Goal: Book appointment/travel/reservation

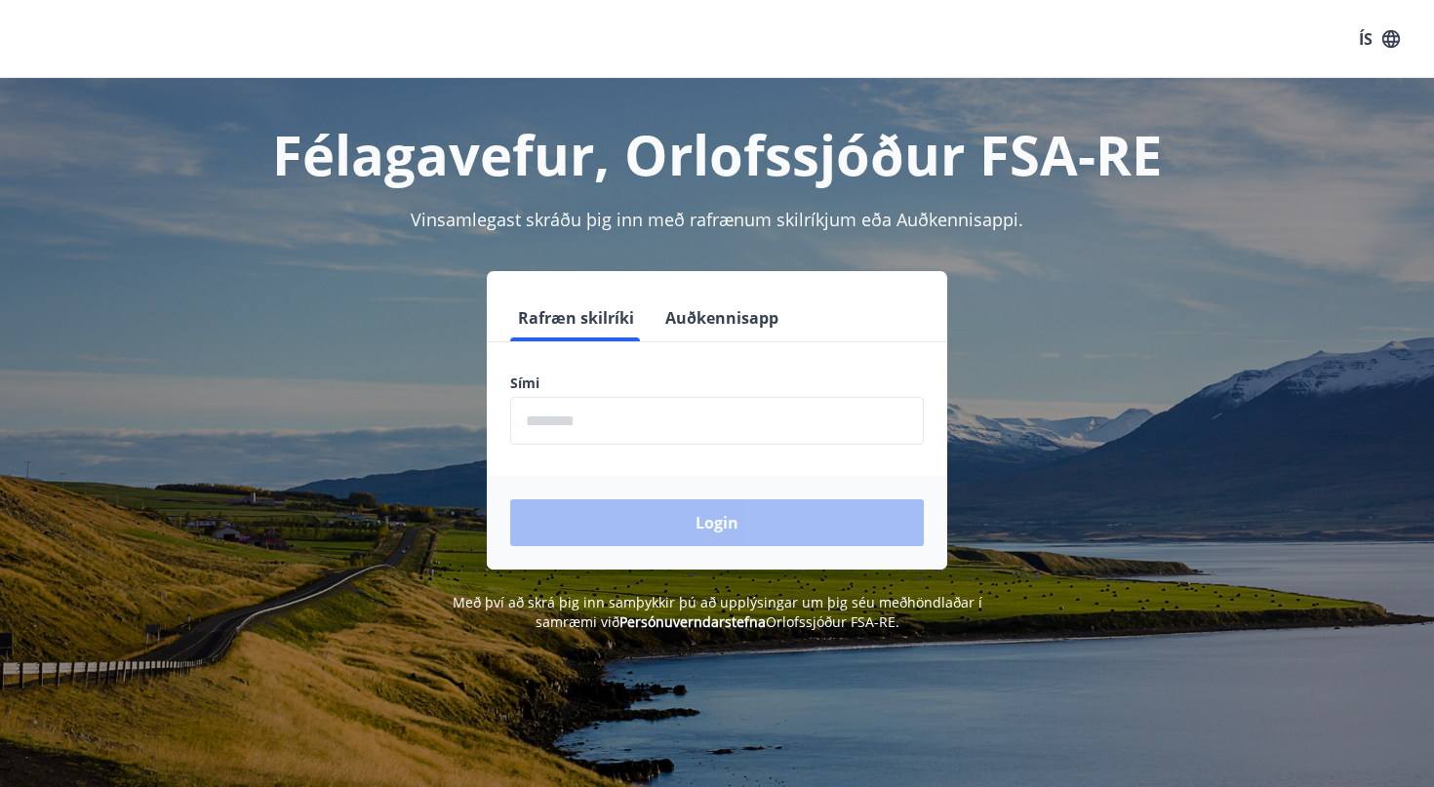
click at [581, 419] on input "phone" at bounding box center [717, 421] width 414 height 48
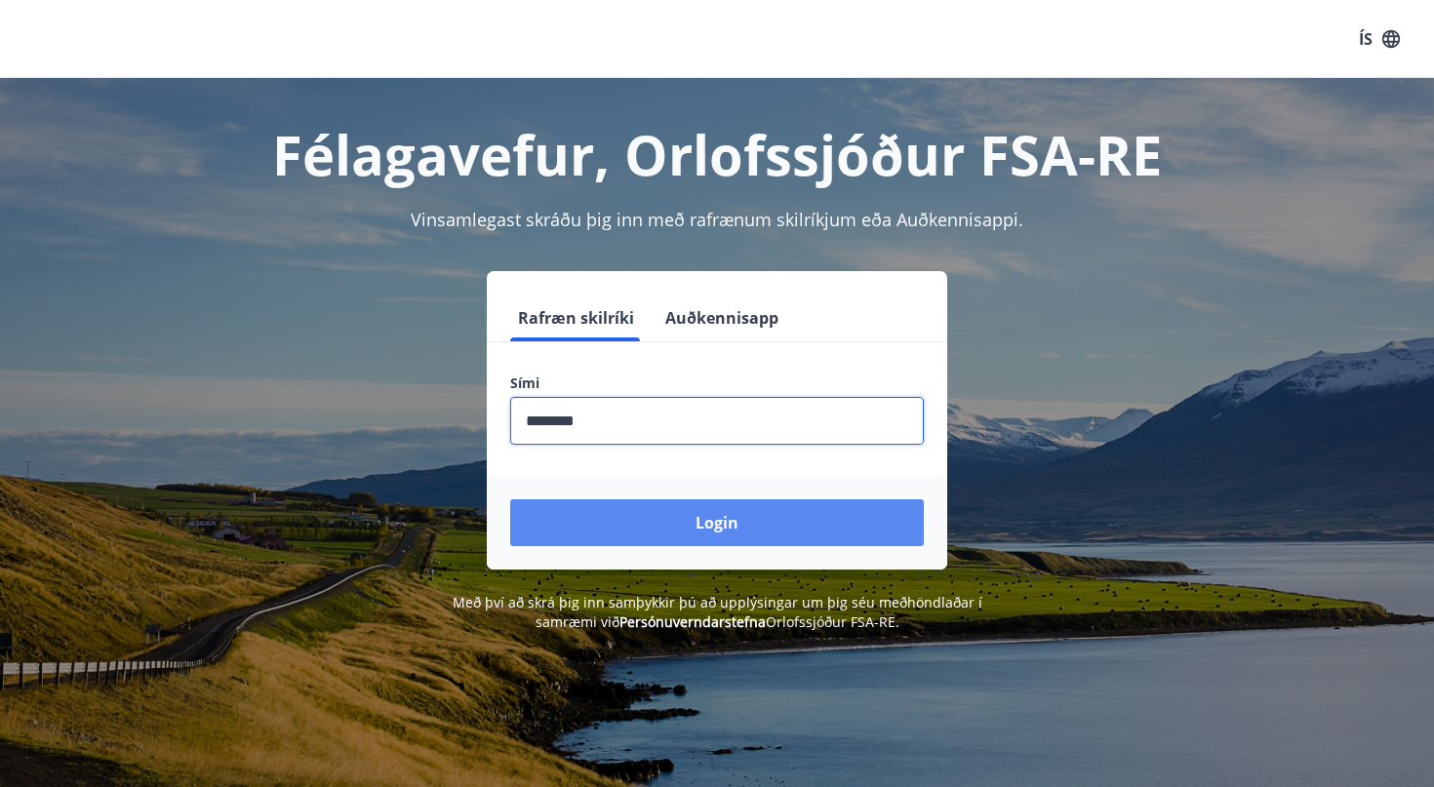
type input "********"
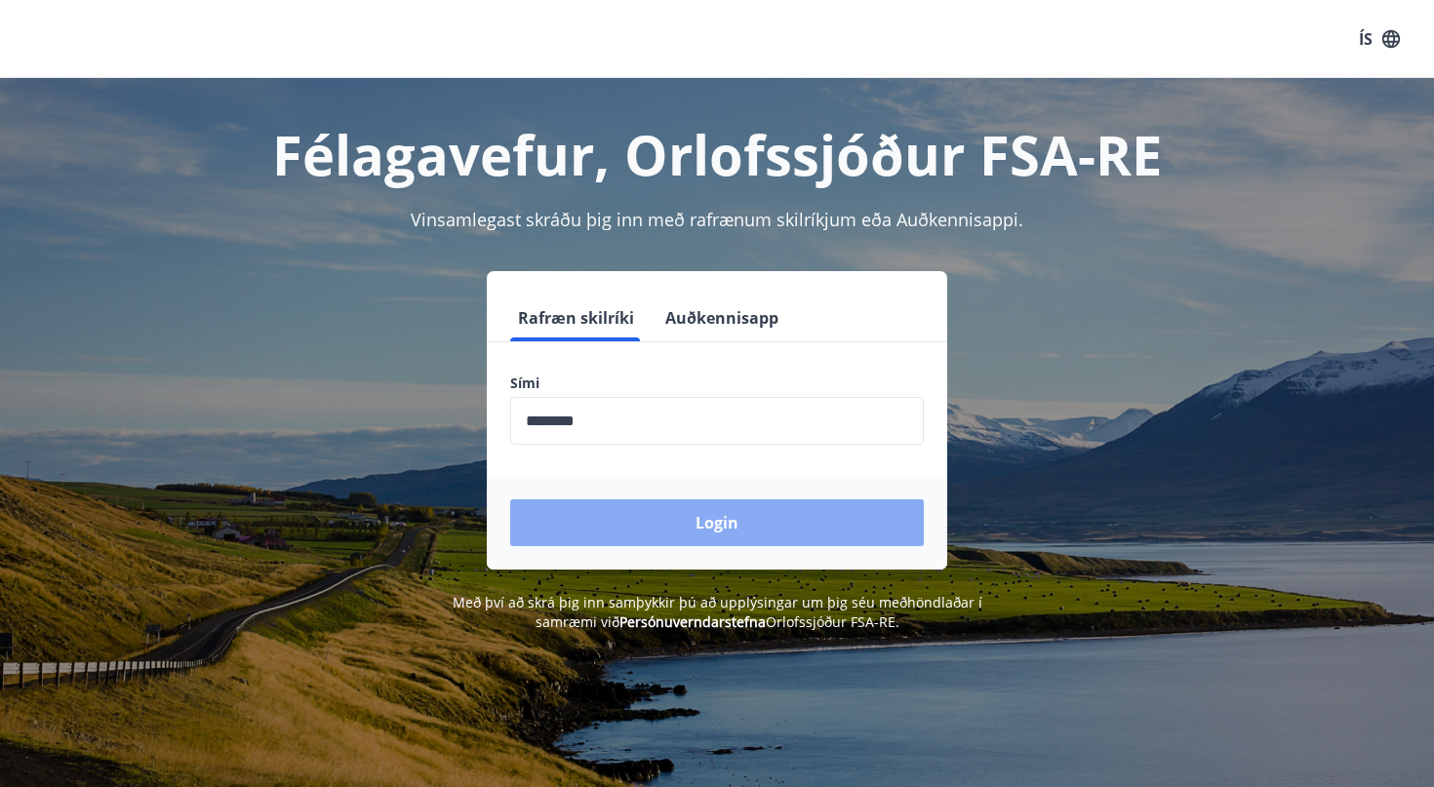
click at [747, 514] on button "Login" at bounding box center [717, 522] width 414 height 47
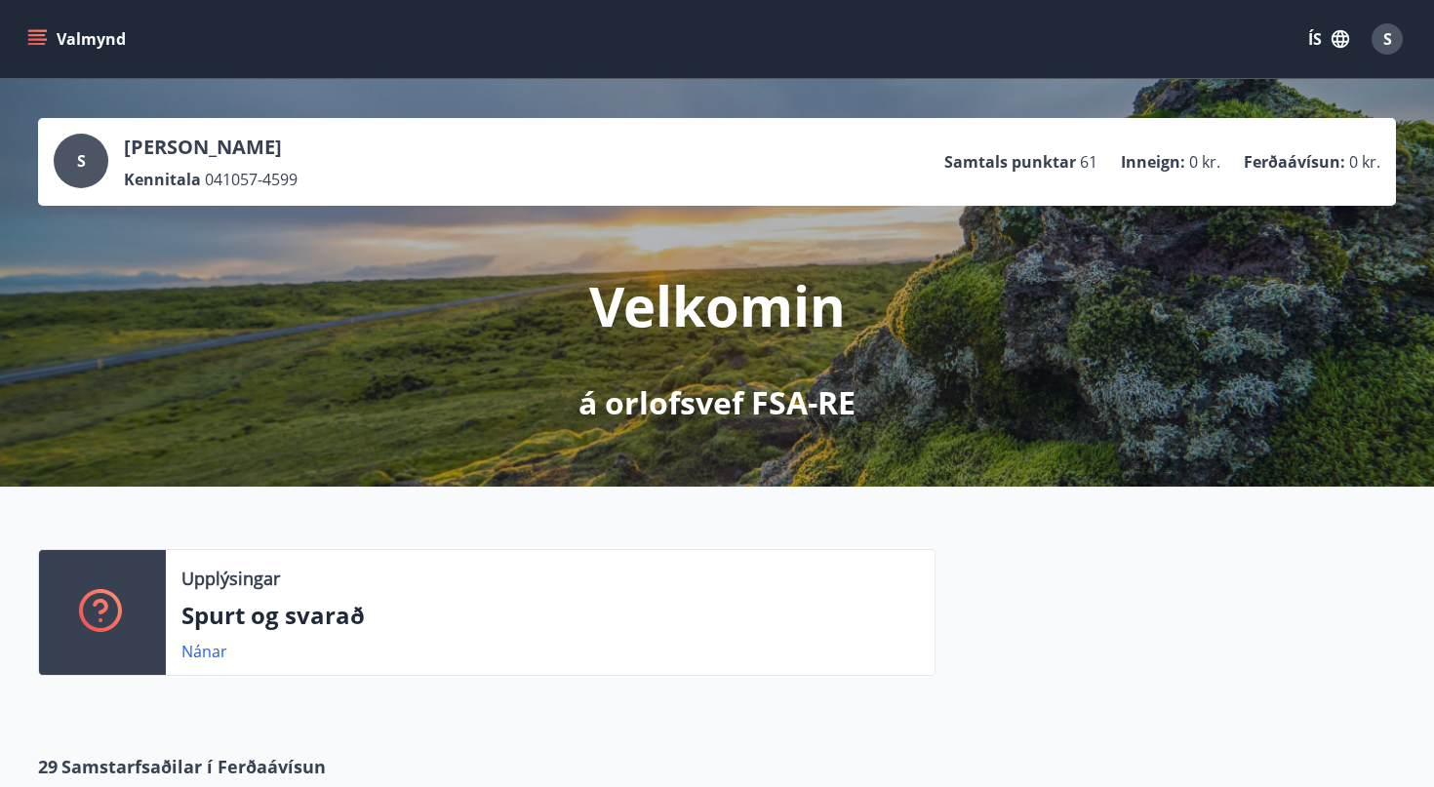
click at [39, 42] on icon "menu" at bounding box center [37, 39] width 20 height 20
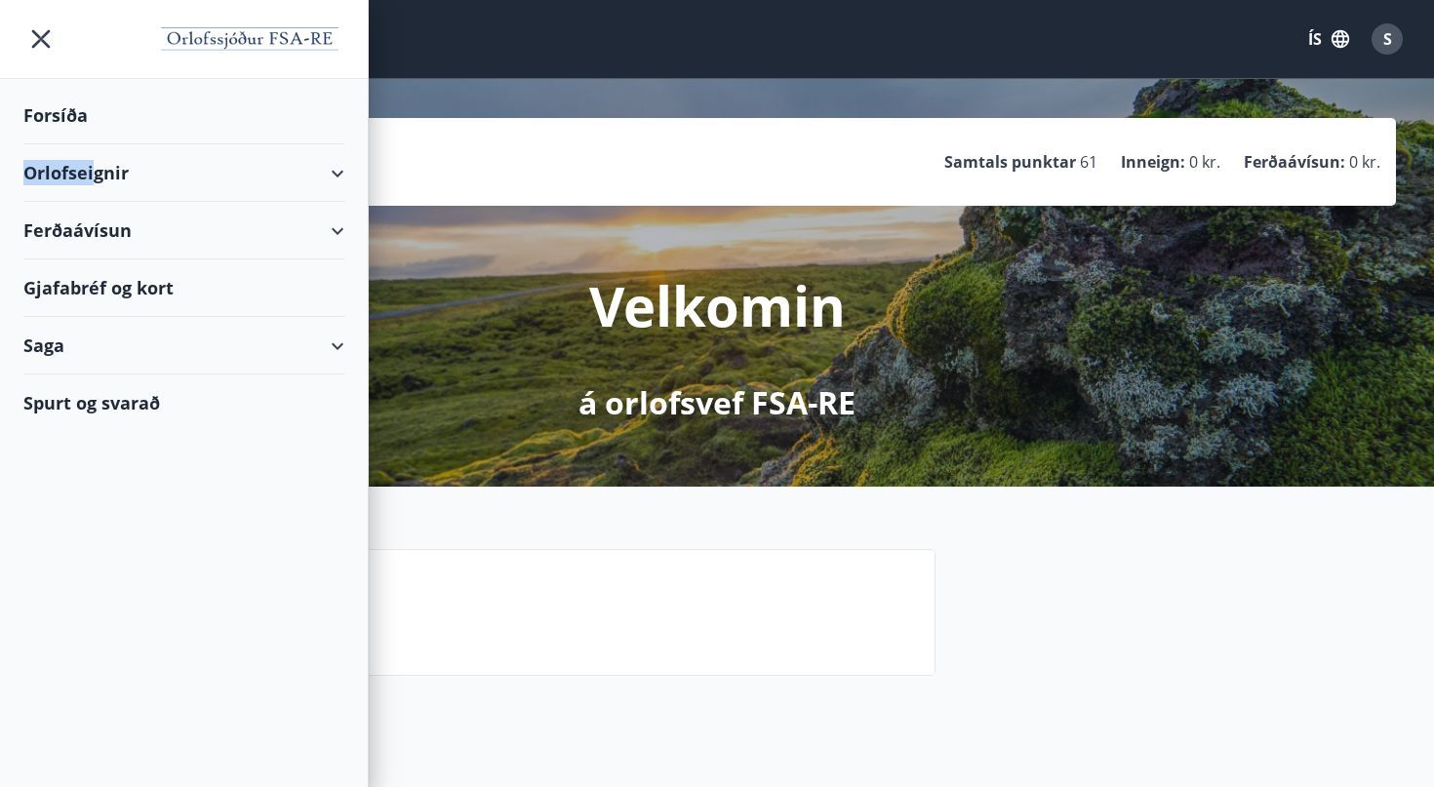
click at [98, 168] on div "Orlofseignir" at bounding box center [183, 173] width 321 height 58
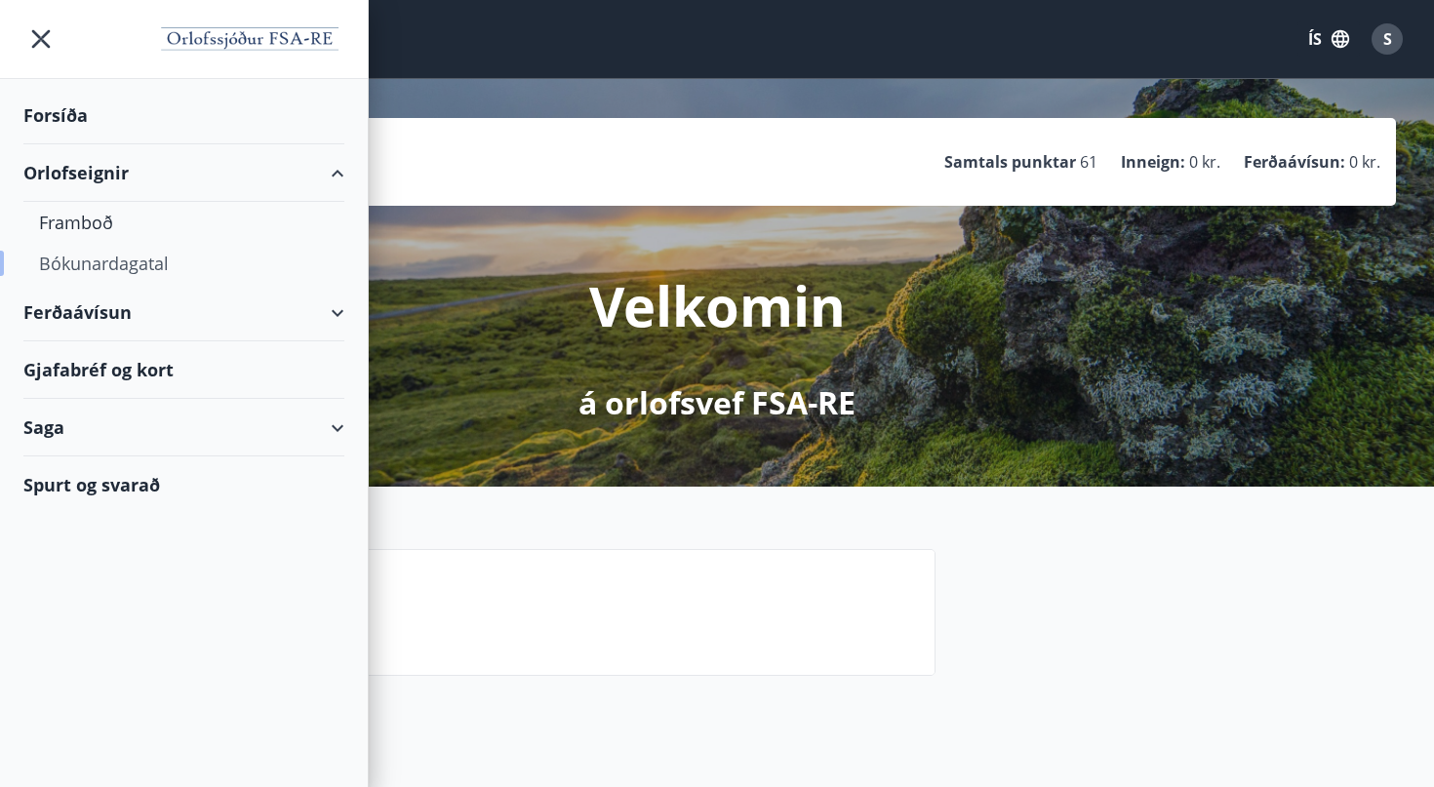
click at [102, 261] on div "Bókunardagatal" at bounding box center [184, 263] width 290 height 41
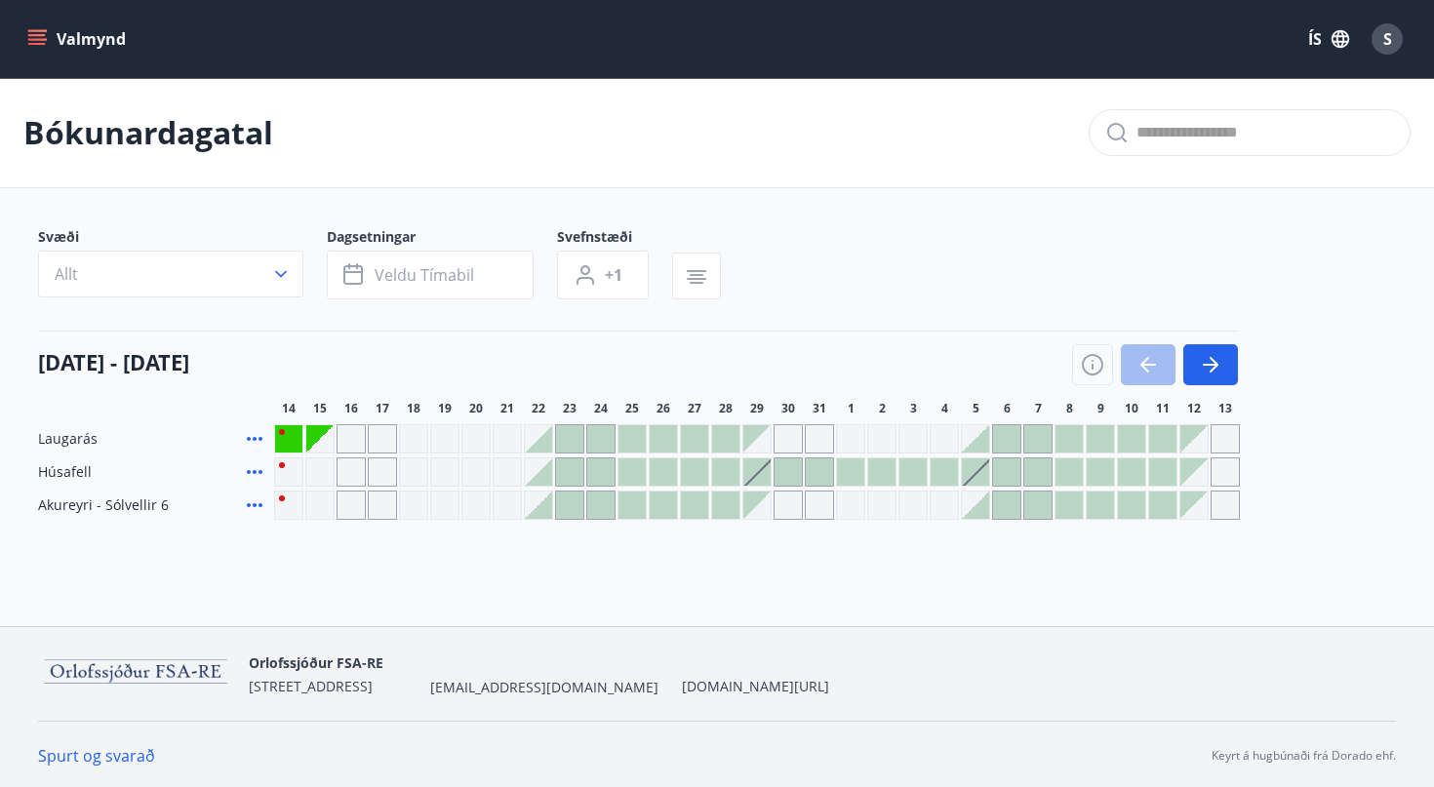
scroll to position [3, 0]
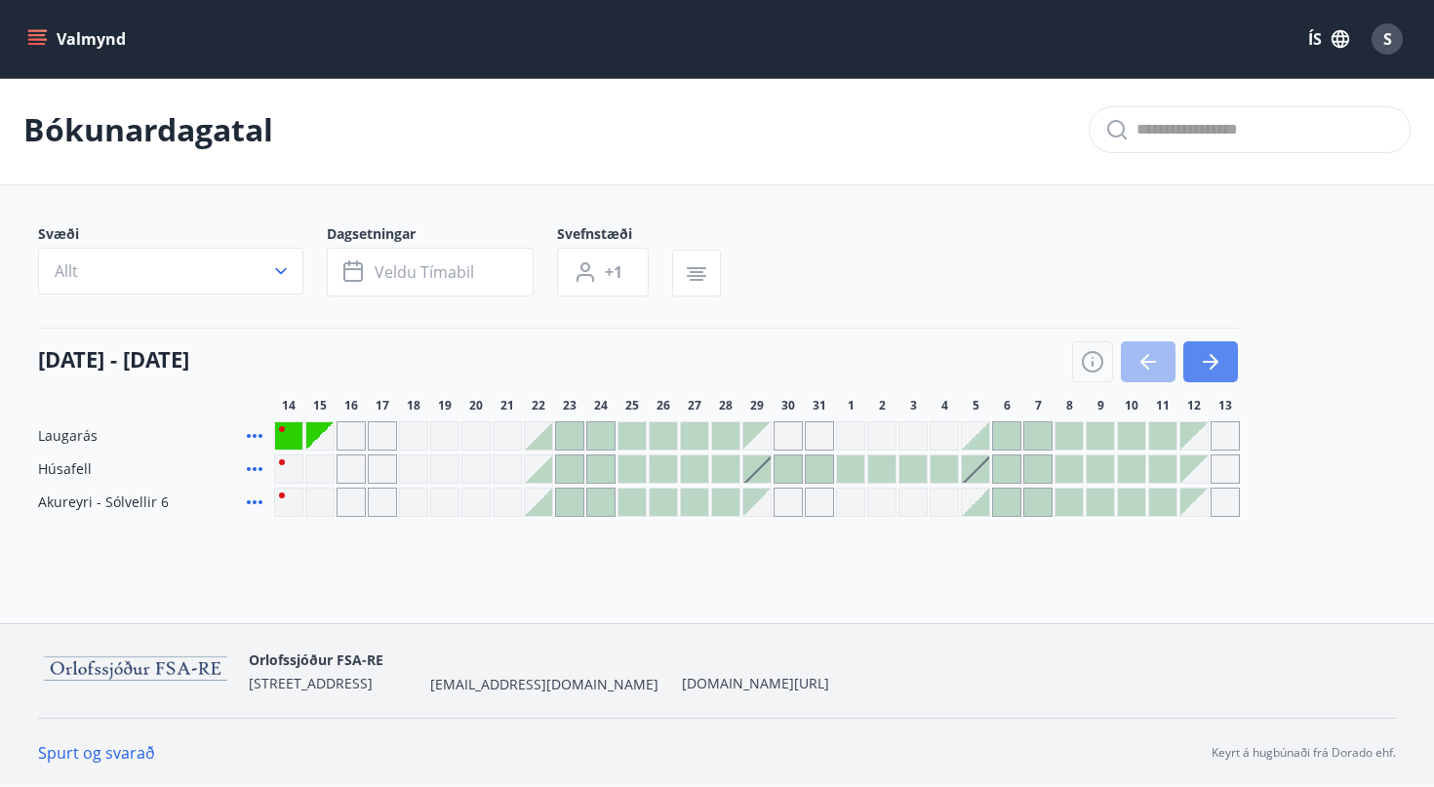
click at [1216, 368] on icon "button" at bounding box center [1210, 361] width 23 height 23
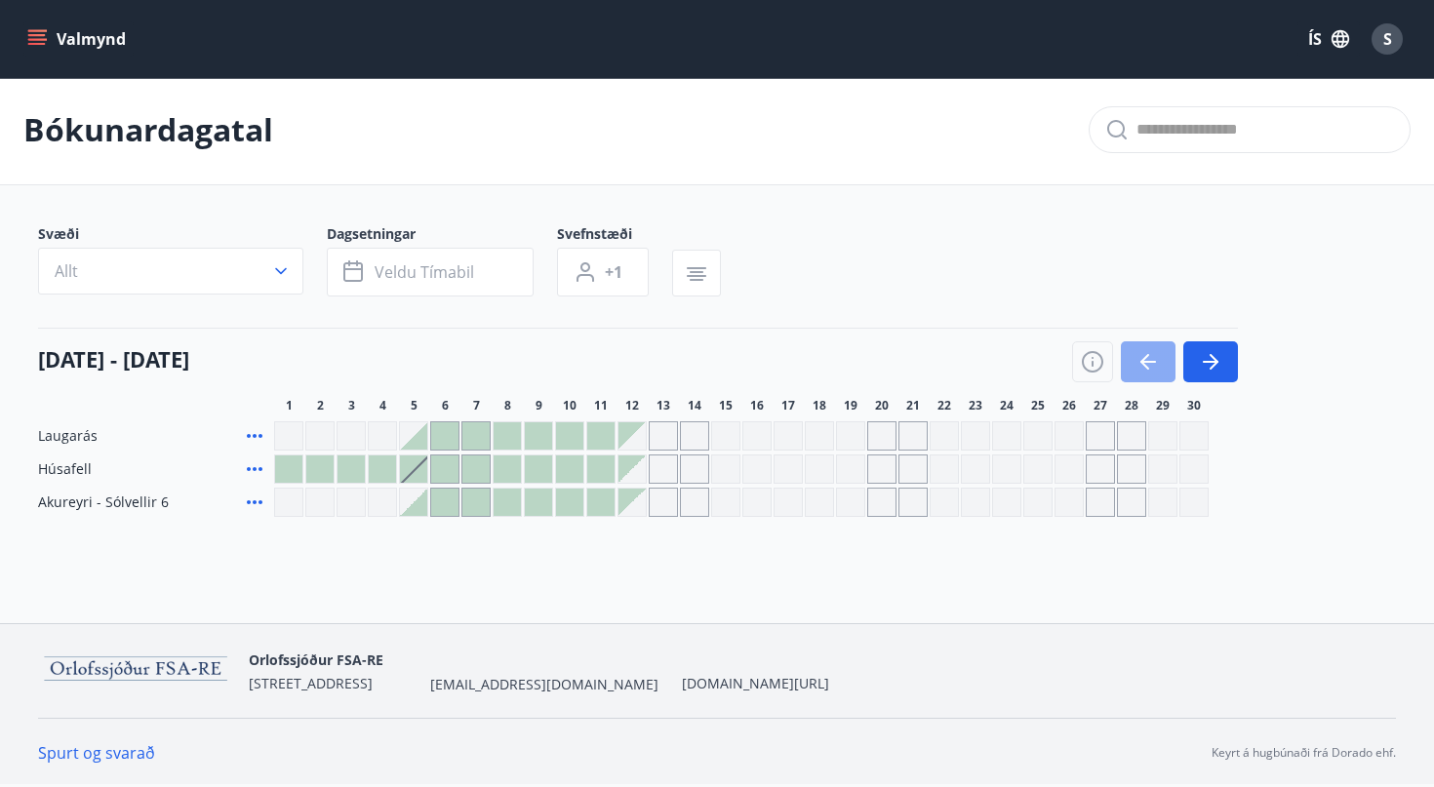
click at [1155, 361] on icon "button" at bounding box center [1147, 361] width 23 height 23
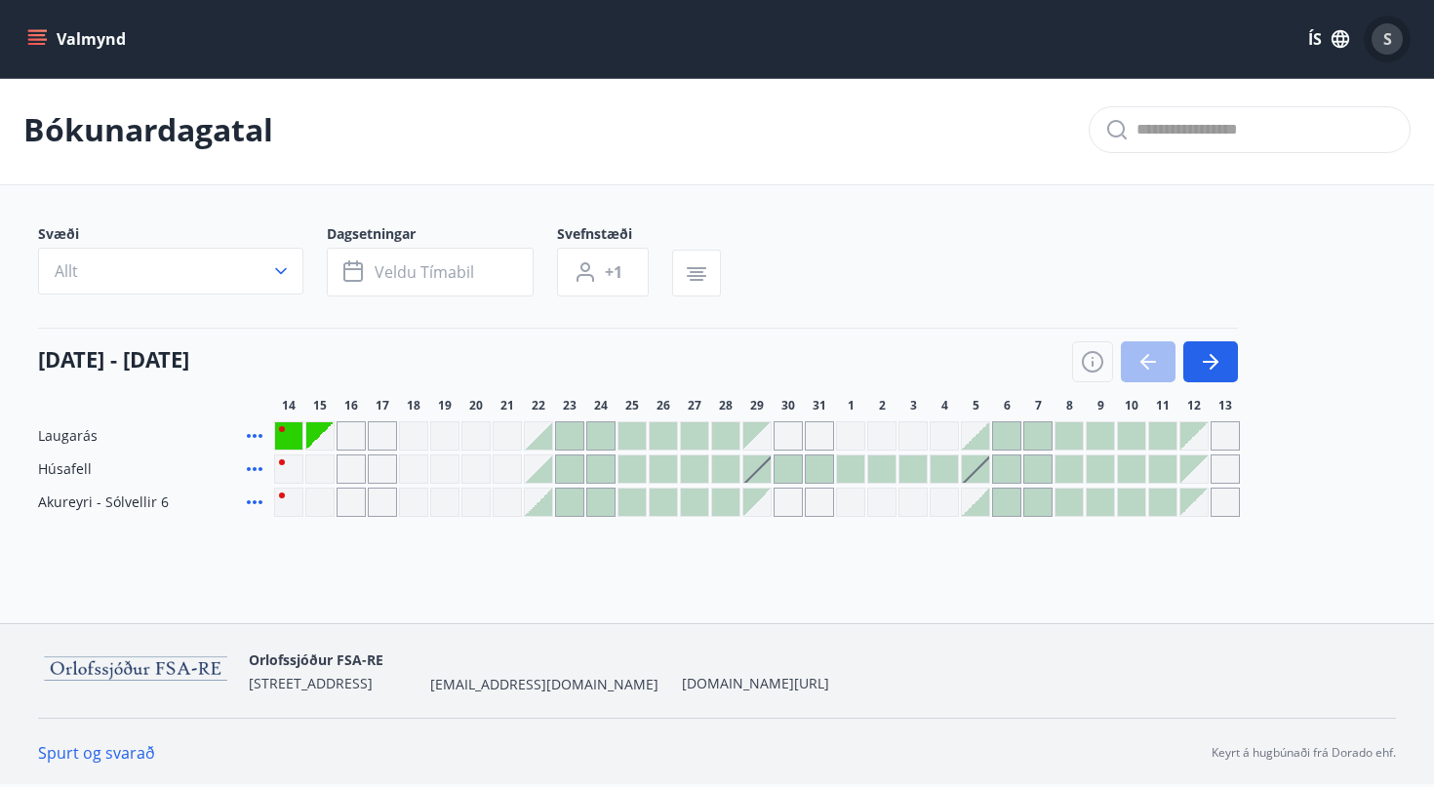
click at [1389, 34] on span "S" at bounding box center [1387, 38] width 9 height 21
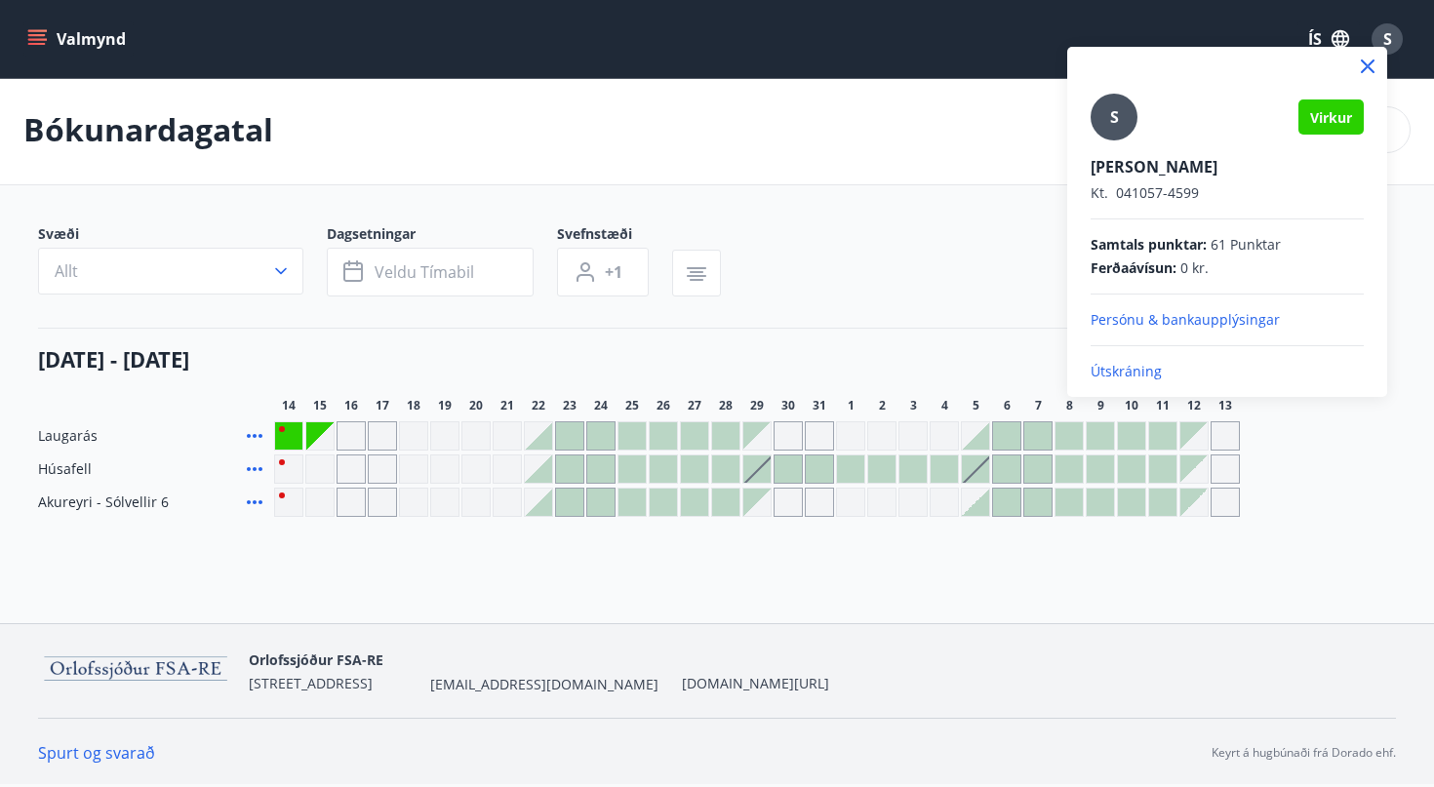
click at [1132, 377] on p "Útskráning" at bounding box center [1227, 372] width 273 height 20
